Goal: Task Accomplishment & Management: Use online tool/utility

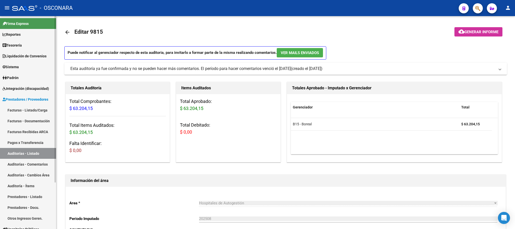
click at [17, 155] on link "Auditorías - Listado" at bounding box center [28, 153] width 56 height 11
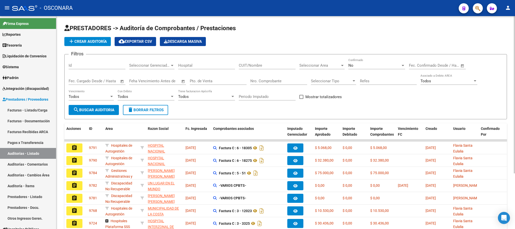
click at [104, 67] on input "Id" at bounding box center [97, 65] width 57 height 5
type input "9791"
click at [100, 108] on span "search Buscar Auditoria" at bounding box center [93, 110] width 41 height 5
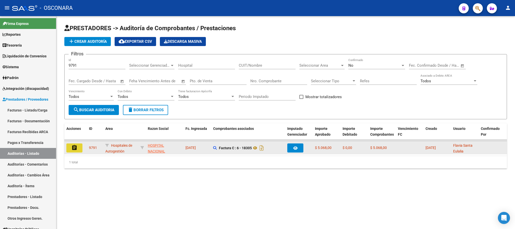
click at [74, 148] on mat-icon "assignment" at bounding box center [74, 147] width 6 height 6
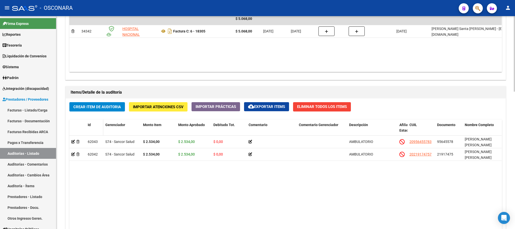
scroll to position [387, 0]
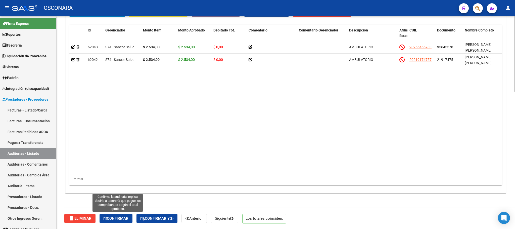
click at [125, 215] on button "Confirmar" at bounding box center [115, 218] width 33 height 9
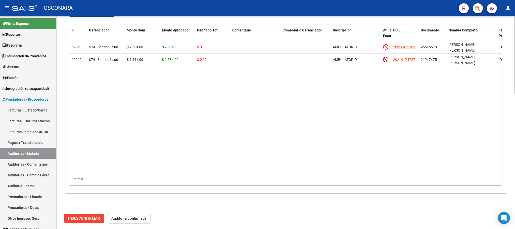
scroll to position [370, 0]
type input "202508"
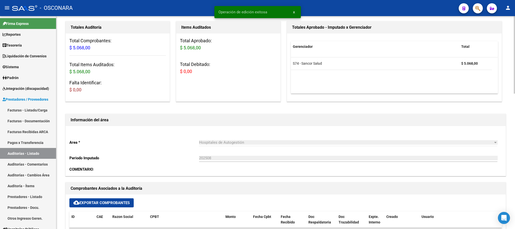
scroll to position [0, 0]
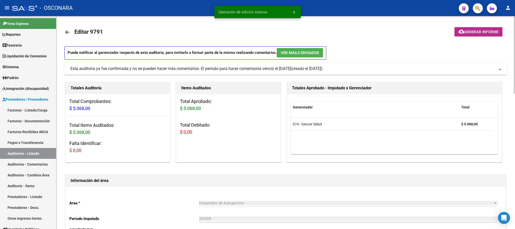
click at [488, 30] on span "Generar informe" at bounding box center [481, 32] width 34 height 5
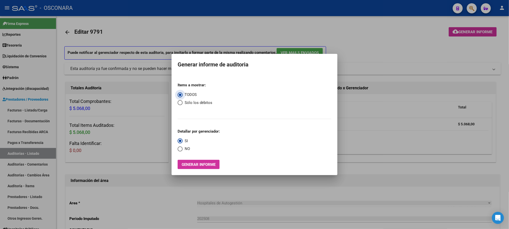
click at [213, 162] on span "Generar informe" at bounding box center [199, 164] width 34 height 5
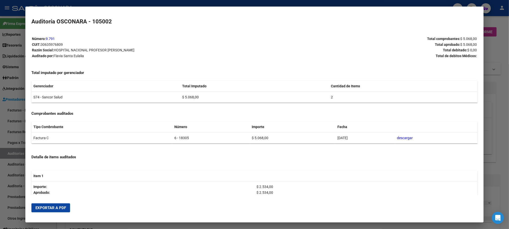
click at [62, 208] on span "Exportar a PDF" at bounding box center [50, 207] width 31 height 5
click at [503, 76] on div at bounding box center [254, 114] width 509 height 229
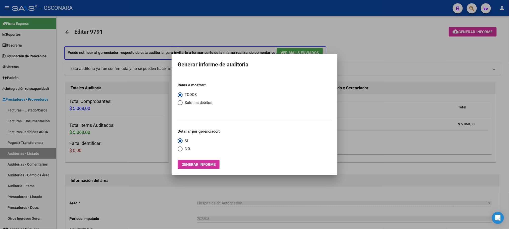
click at [26, 140] on div at bounding box center [254, 114] width 509 height 229
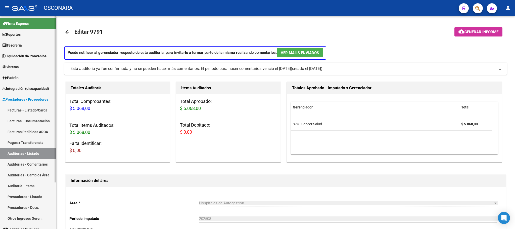
click at [27, 154] on link "Auditorías - Listado" at bounding box center [28, 153] width 56 height 11
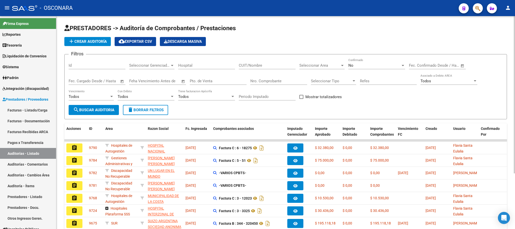
click at [107, 63] on div "Id" at bounding box center [97, 63] width 57 height 11
type input "9790"
click at [90, 113] on button "search Buscar Auditoria" at bounding box center [94, 110] width 50 height 10
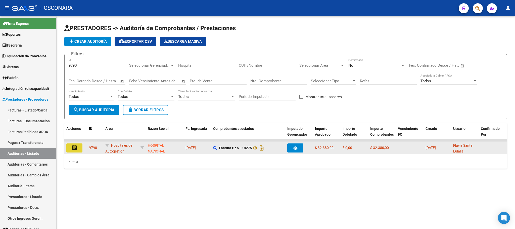
click at [70, 147] on button "assignment" at bounding box center [74, 147] width 16 height 9
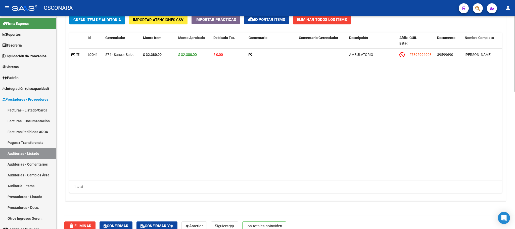
scroll to position [387, 0]
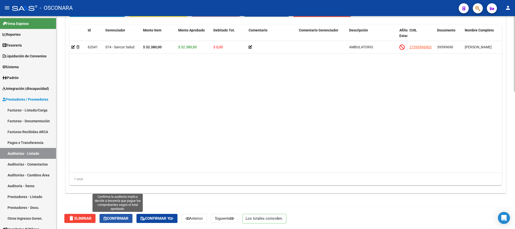
click at [119, 217] on span "Confirmar" at bounding box center [116, 218] width 25 height 5
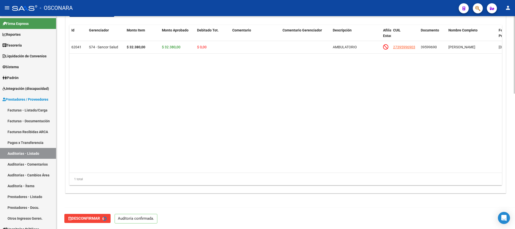
type input "202508"
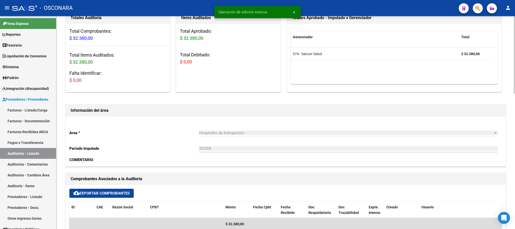
scroll to position [0, 0]
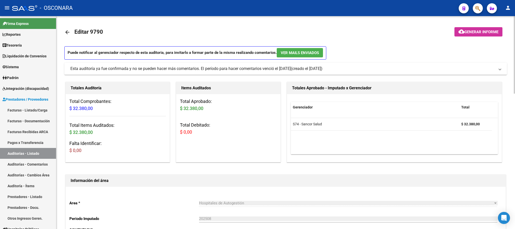
click at [480, 31] on span "Generar informe" at bounding box center [481, 32] width 34 height 5
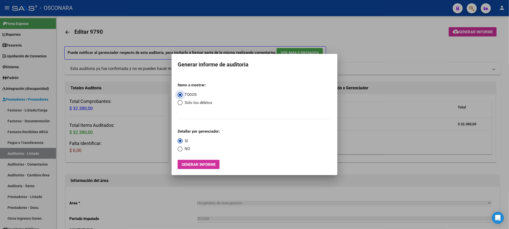
click at [213, 163] on span "Generar informe" at bounding box center [199, 164] width 34 height 5
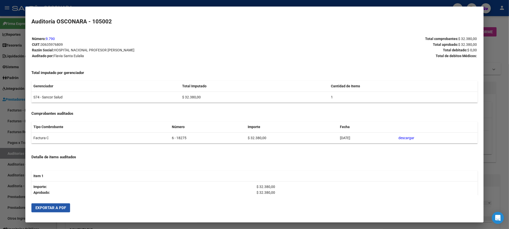
click at [61, 206] on span "Exportar a PDF" at bounding box center [50, 207] width 31 height 5
click at [496, 43] on div at bounding box center [254, 114] width 509 height 229
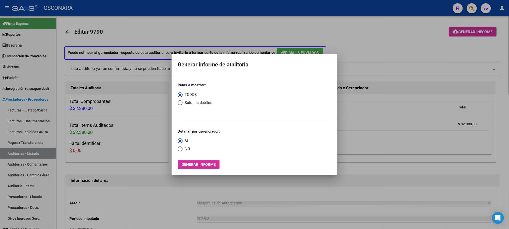
click at [427, 53] on div at bounding box center [254, 114] width 509 height 229
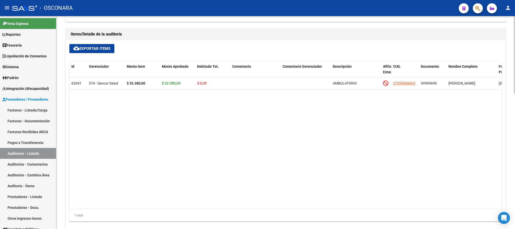
scroll to position [370, 0]
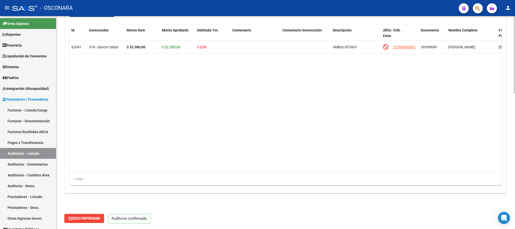
click at [375, 67] on datatable-body "62041 S74 - Sancor Salud $ 32.380,00 $ 32.380,00 $ 0,00 AMBULATORIO 27395996903…" at bounding box center [285, 106] width 432 height 131
